Goal: Task Accomplishment & Management: Manage account settings

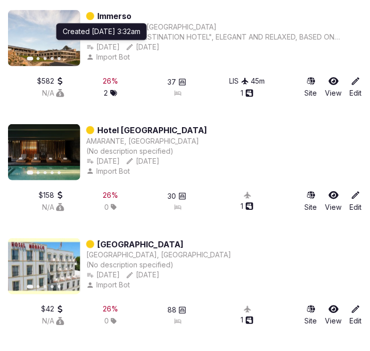
scroll to position [850, 0]
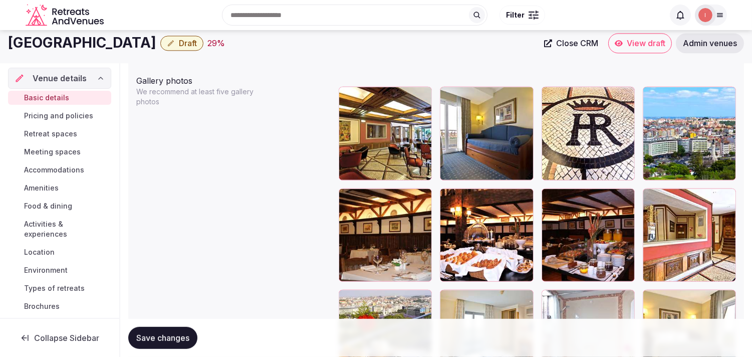
scroll to position [1155, 0]
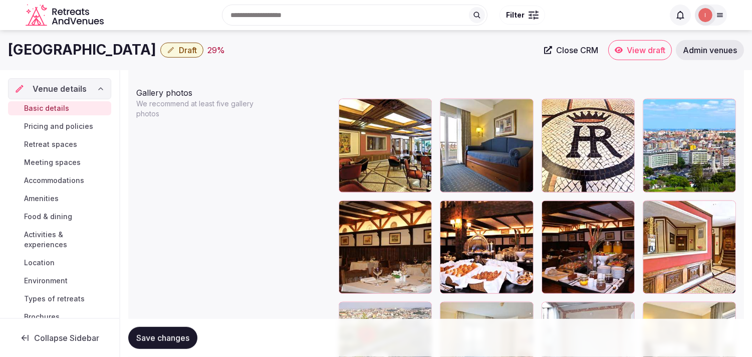
click at [378, 158] on div at bounding box center [688, 145] width 93 height 93
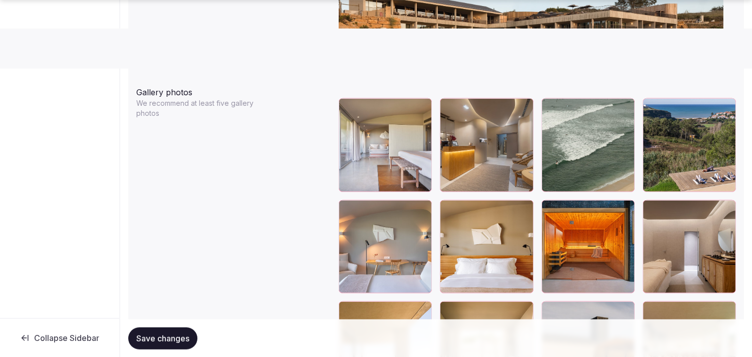
scroll to position [1224, 0]
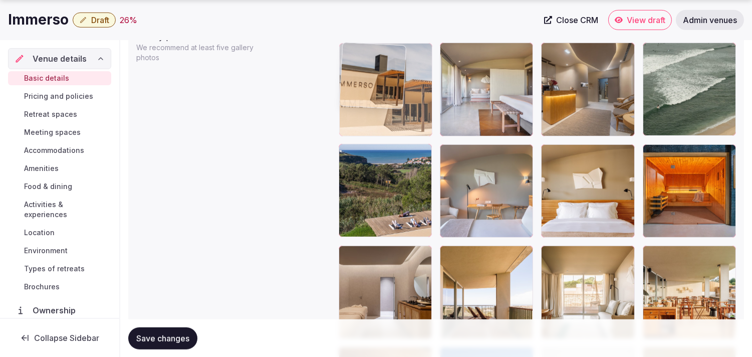
drag, startPoint x: 546, startPoint y: 253, endPoint x: 398, endPoint y: 73, distance: 233.1
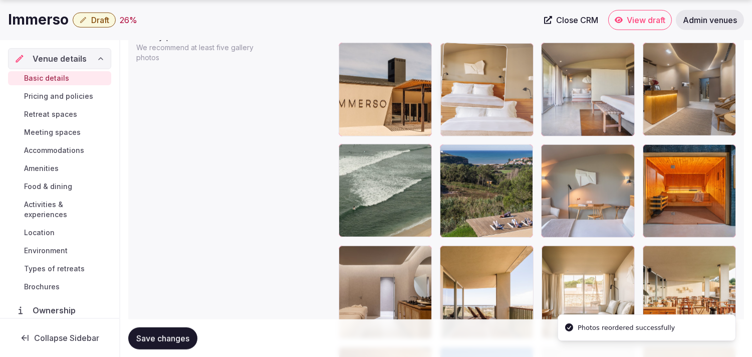
drag, startPoint x: 554, startPoint y: 154, endPoint x: 498, endPoint y: 81, distance: 91.8
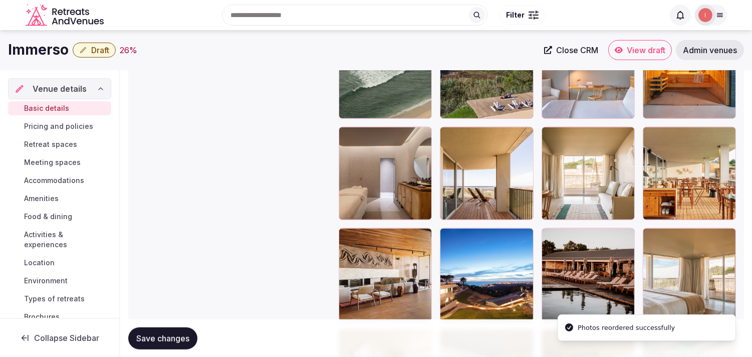
scroll to position [1279, 0]
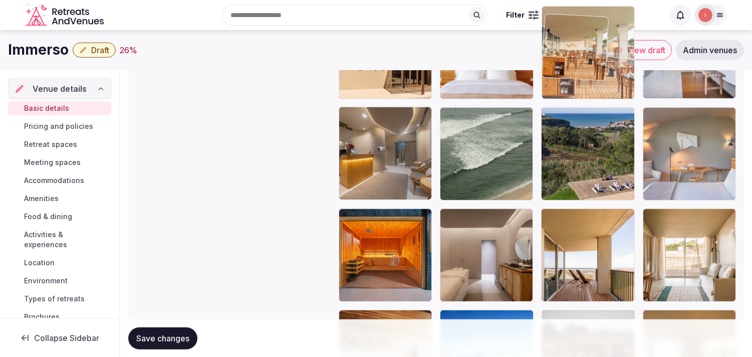
drag, startPoint x: 643, startPoint y: 188, endPoint x: 568, endPoint y: 61, distance: 148.0
click at [568, 61] on div at bounding box center [587, 52] width 93 height 93
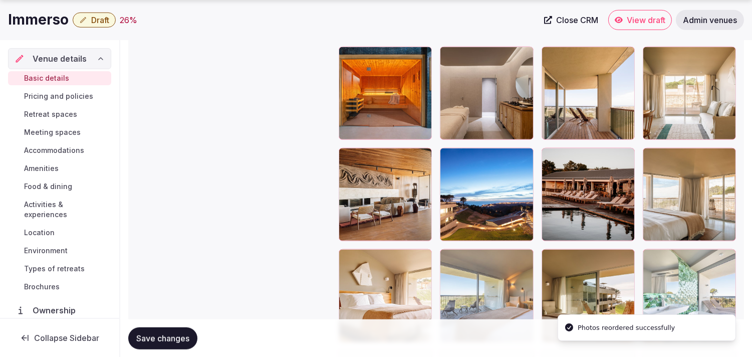
scroll to position [1583, 0]
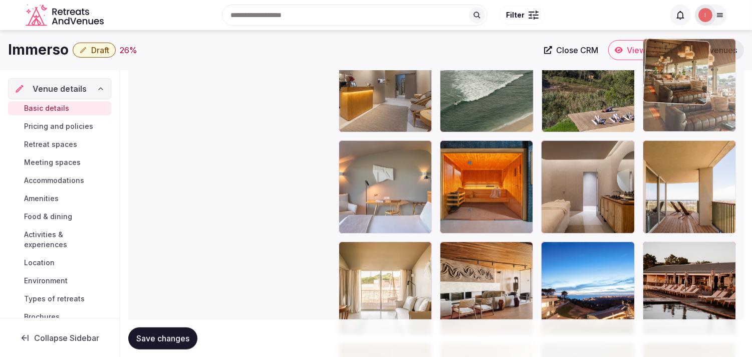
drag, startPoint x: 551, startPoint y: 198, endPoint x: 653, endPoint y: 94, distance: 145.9
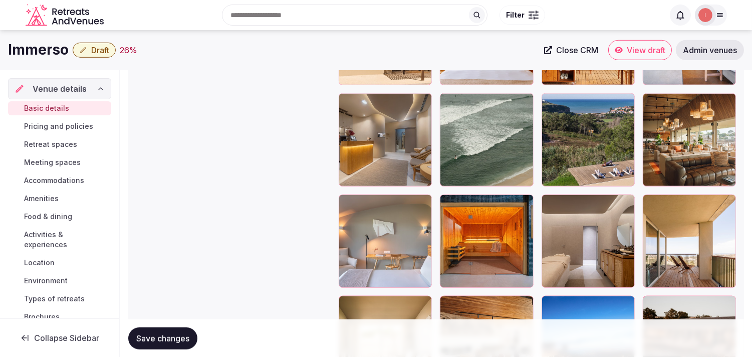
scroll to position [1162, 0]
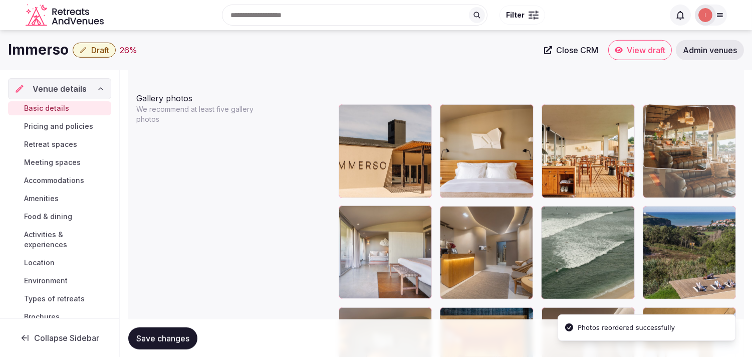
drag, startPoint x: 654, startPoint y: 216, endPoint x: 654, endPoint y: 164, distance: 51.6
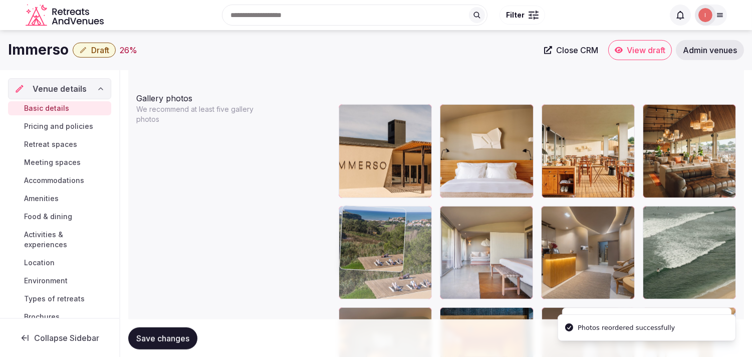
drag, startPoint x: 651, startPoint y: 212, endPoint x: 379, endPoint y: 221, distance: 273.0
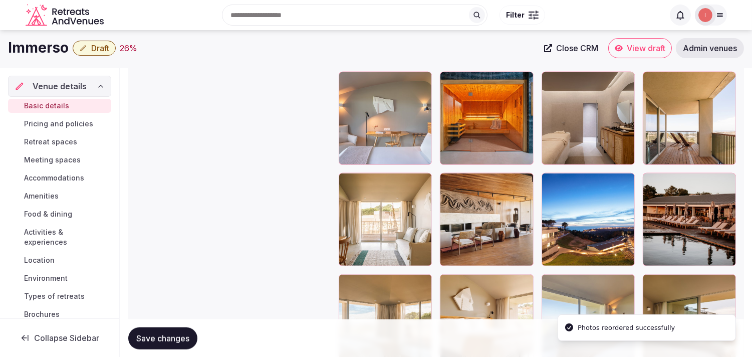
scroll to position [1385, 0]
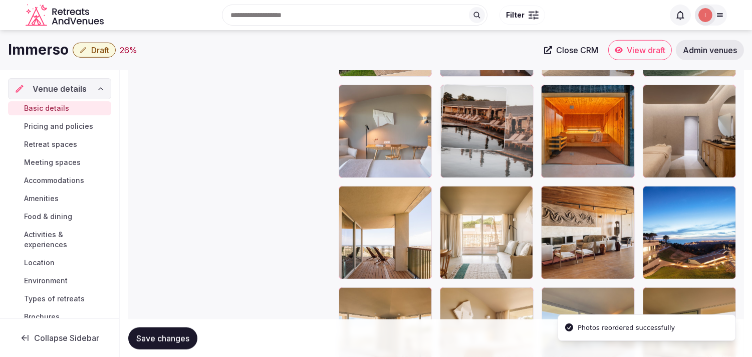
drag, startPoint x: 656, startPoint y: 188, endPoint x: 459, endPoint y: 132, distance: 205.6
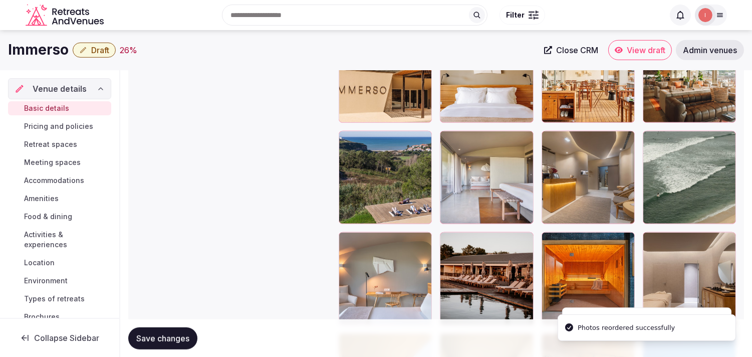
scroll to position [1218, 0]
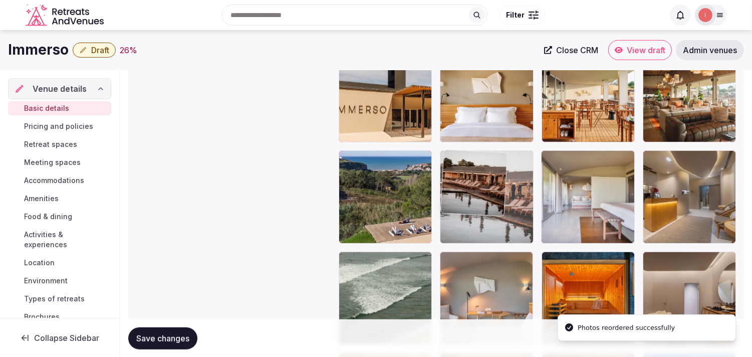
drag, startPoint x: 448, startPoint y: 259, endPoint x: 448, endPoint y: 187, distance: 72.6
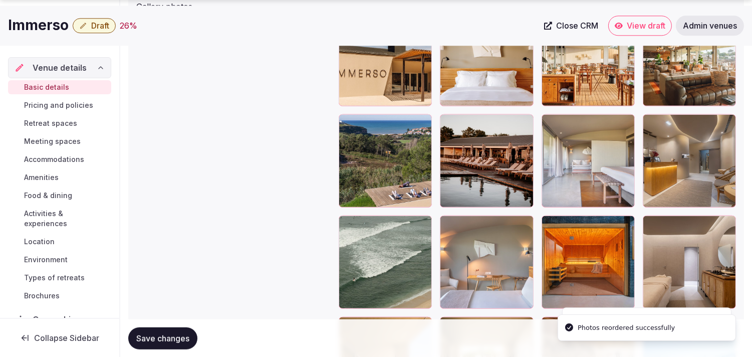
scroll to position [1273, 0]
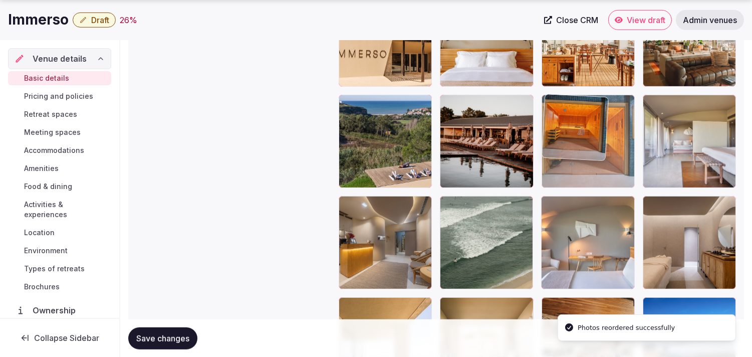
drag, startPoint x: 548, startPoint y: 202, endPoint x: 563, endPoint y: 132, distance: 71.7
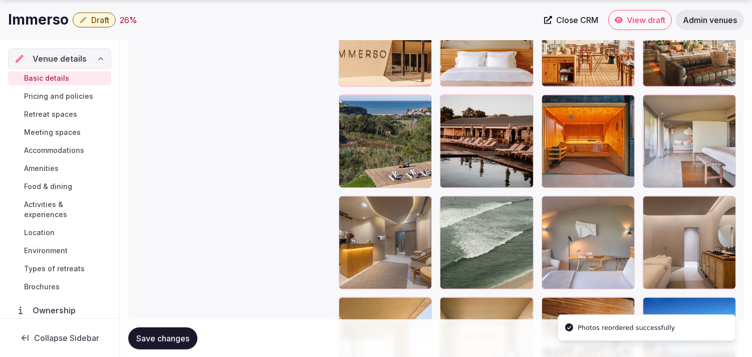
scroll to position [1440, 0]
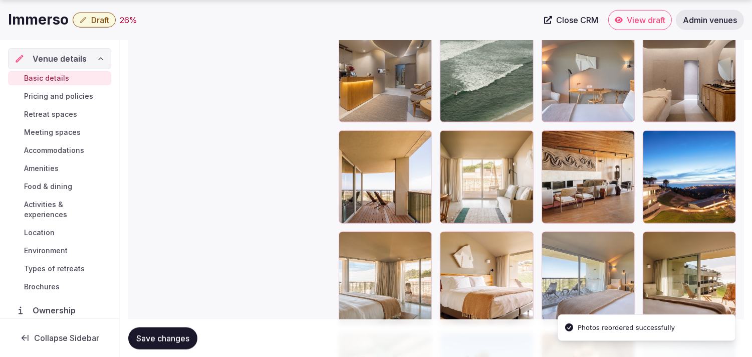
click at [178, 347] on button "Save changes" at bounding box center [162, 337] width 69 height 22
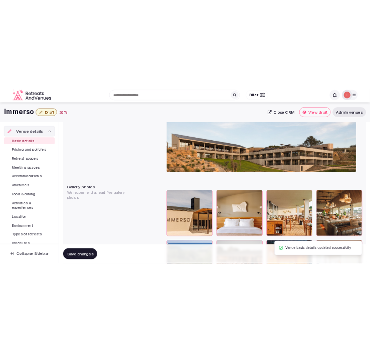
scroll to position [1051, 0]
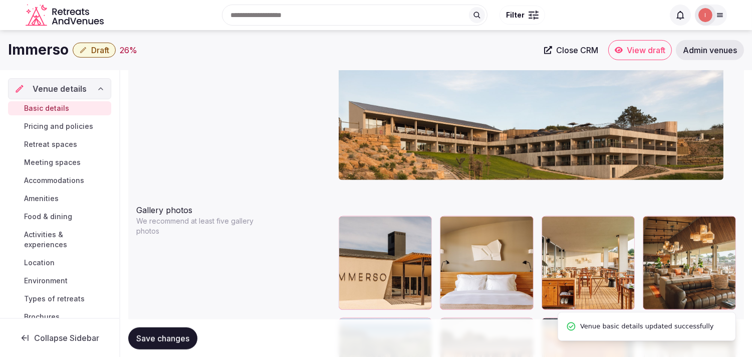
click at [84, 53] on icon "button" at bounding box center [83, 50] width 8 height 8
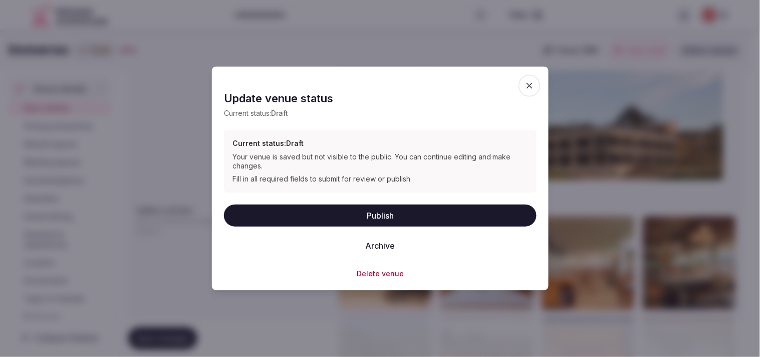
click at [360, 207] on button "Publish" at bounding box center [380, 215] width 312 height 22
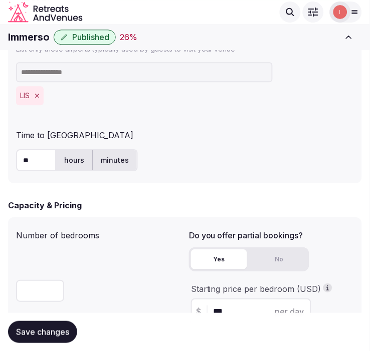
scroll to position [550, 0]
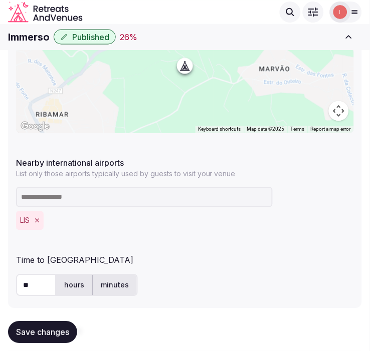
click at [32, 34] on h1 "Immerso" at bounding box center [29, 37] width 42 height 14
copy h1 "Immerso"
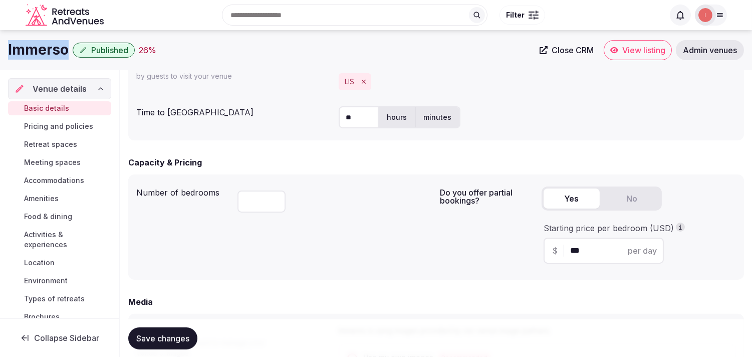
click at [535, 49] on link "Close CRM" at bounding box center [566, 50] width 66 height 20
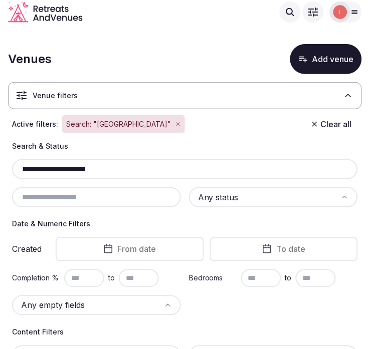
drag, startPoint x: 97, startPoint y: 176, endPoint x: 93, endPoint y: 165, distance: 11.7
click at [97, 173] on div "**********" at bounding box center [184, 169] width 345 height 20
click at [91, 165] on input "**********" at bounding box center [184, 169] width 337 height 12
paste input "text"
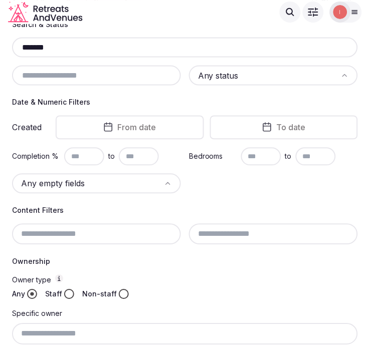
scroll to position [18, 0]
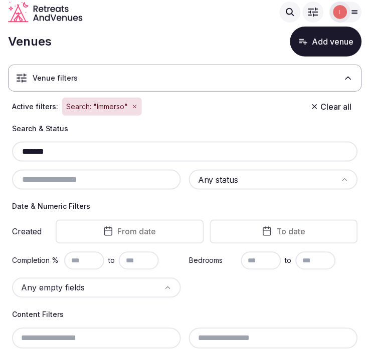
click at [94, 149] on input "*******" at bounding box center [184, 152] width 337 height 12
paste input "**********"
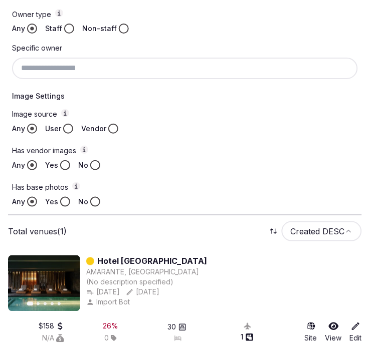
scroll to position [407, 0]
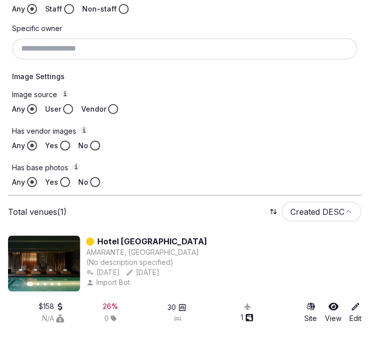
type input "**********"
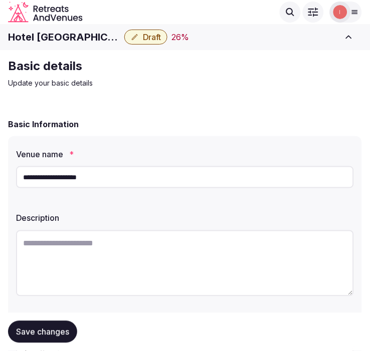
click at [59, 36] on h1 "Hotel [GEOGRAPHIC_DATA]" at bounding box center [64, 37] width 112 height 14
copy div "Hotel [GEOGRAPHIC_DATA]"
